Goal: Complete application form: Complete application form

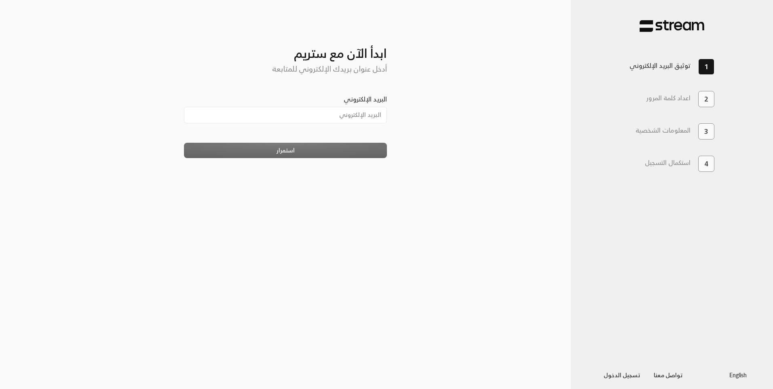
type input "[EMAIL_ADDRESS][DOMAIN_NAME]"
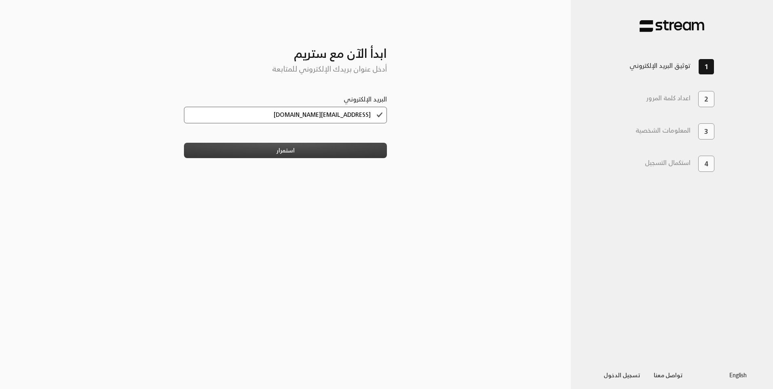
click at [306, 144] on button "استمرار" at bounding box center [285, 150] width 203 height 15
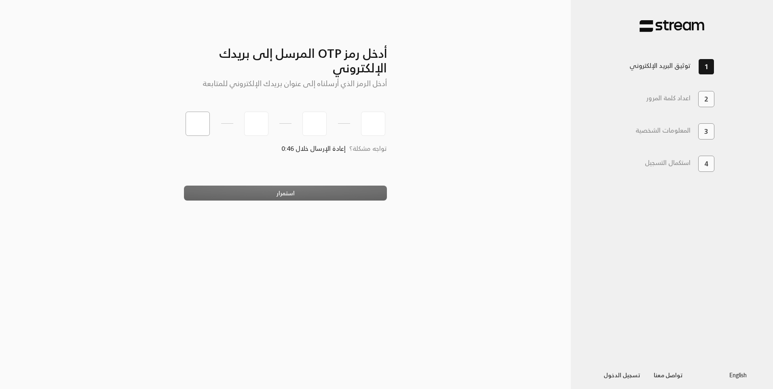
type input "8"
type input "5"
type input "4"
type input "3"
click at [278, 196] on button "استمرار" at bounding box center [285, 192] width 203 height 15
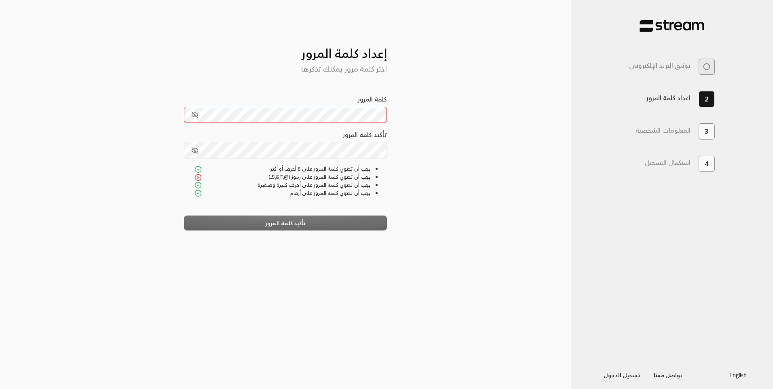
drag, startPoint x: 245, startPoint y: 56, endPoint x: 242, endPoint y: 60, distance: 4.9
click at [245, 56] on h3 "إعداد كلمة المرور" at bounding box center [285, 47] width 203 height 28
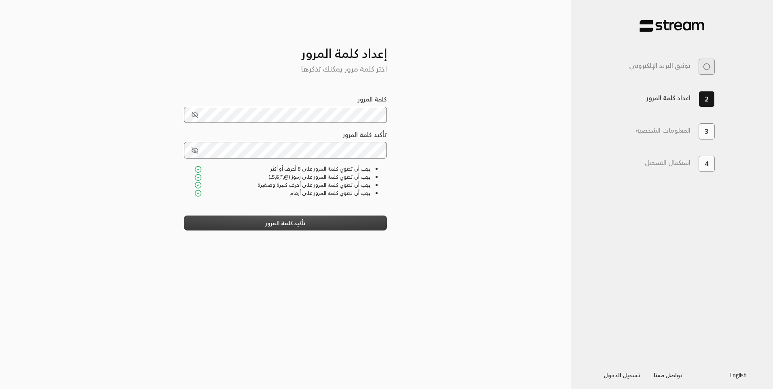
click at [261, 225] on button "تأكيد كلمة المرور" at bounding box center [285, 222] width 203 height 15
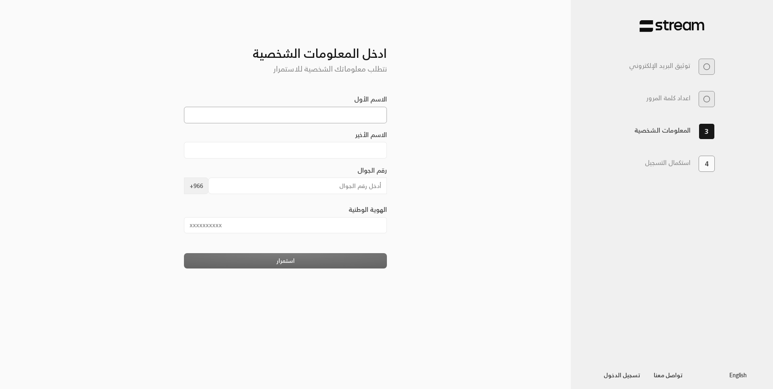
click at [356, 115] on input "الاسم الأول" at bounding box center [285, 115] width 203 height 17
type input "saad"
type input "alzakri"
click at [346, 175] on div "رقم الجوال +966" at bounding box center [285, 179] width 203 height 29
click at [340, 185] on input "رقم الجوال" at bounding box center [297, 185] width 179 height 17
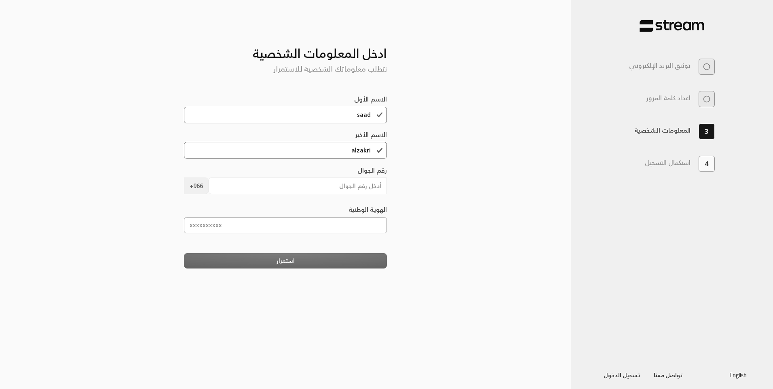
type input "1064612730"
click at [331, 186] on input "رقم الجوال" at bounding box center [297, 185] width 179 height 17
click at [358, 186] on input "رقم الجوال" at bounding box center [297, 185] width 179 height 17
click at [361, 183] on input "رقم الجوال" at bounding box center [297, 185] width 179 height 17
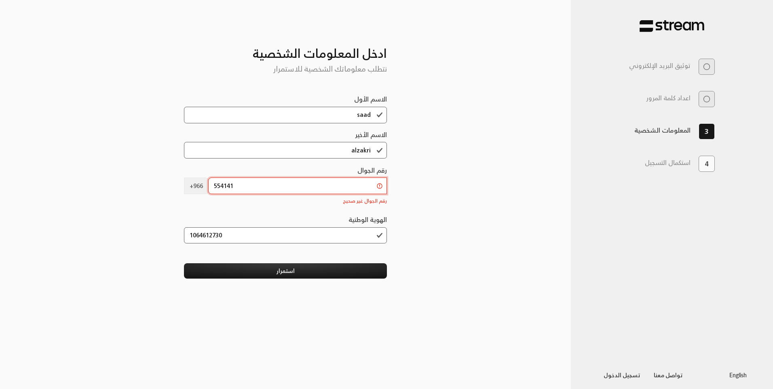
type input "554141510"
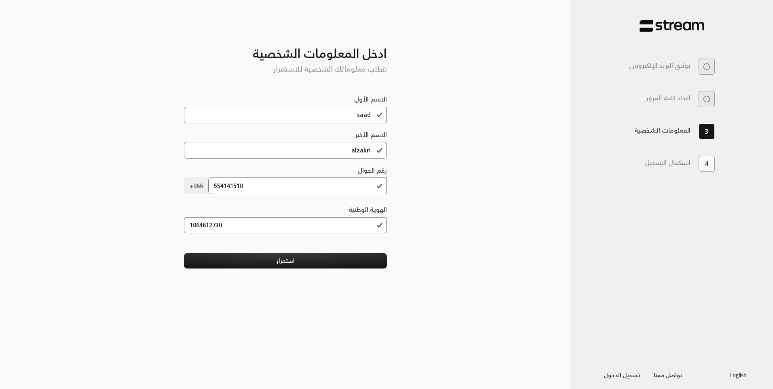
click at [416, 217] on div "أدخل رمز OTP المرسل إلى بريدك الإلكتروني أدخل الرمز الذي أرسلناه إلى عنوان بريد…" at bounding box center [285, 194] width 571 height 362
click at [278, 261] on button "استمرار" at bounding box center [285, 260] width 203 height 15
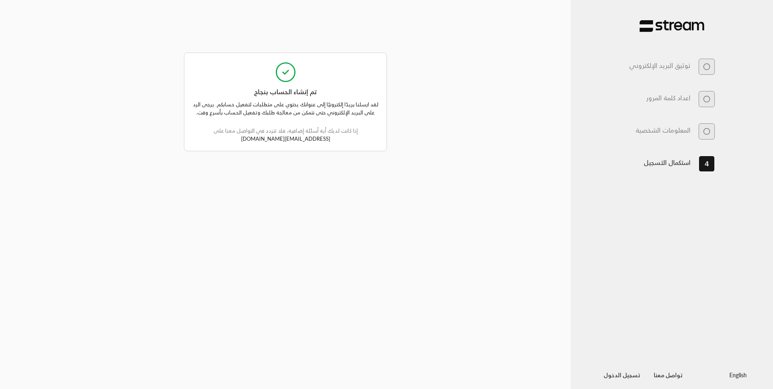
drag, startPoint x: 291, startPoint y: 81, endPoint x: 566, endPoint y: 72, distance: 275.3
click at [293, 80] on icon at bounding box center [285, 72] width 22 height 22
